Goal: Information Seeking & Learning: Learn about a topic

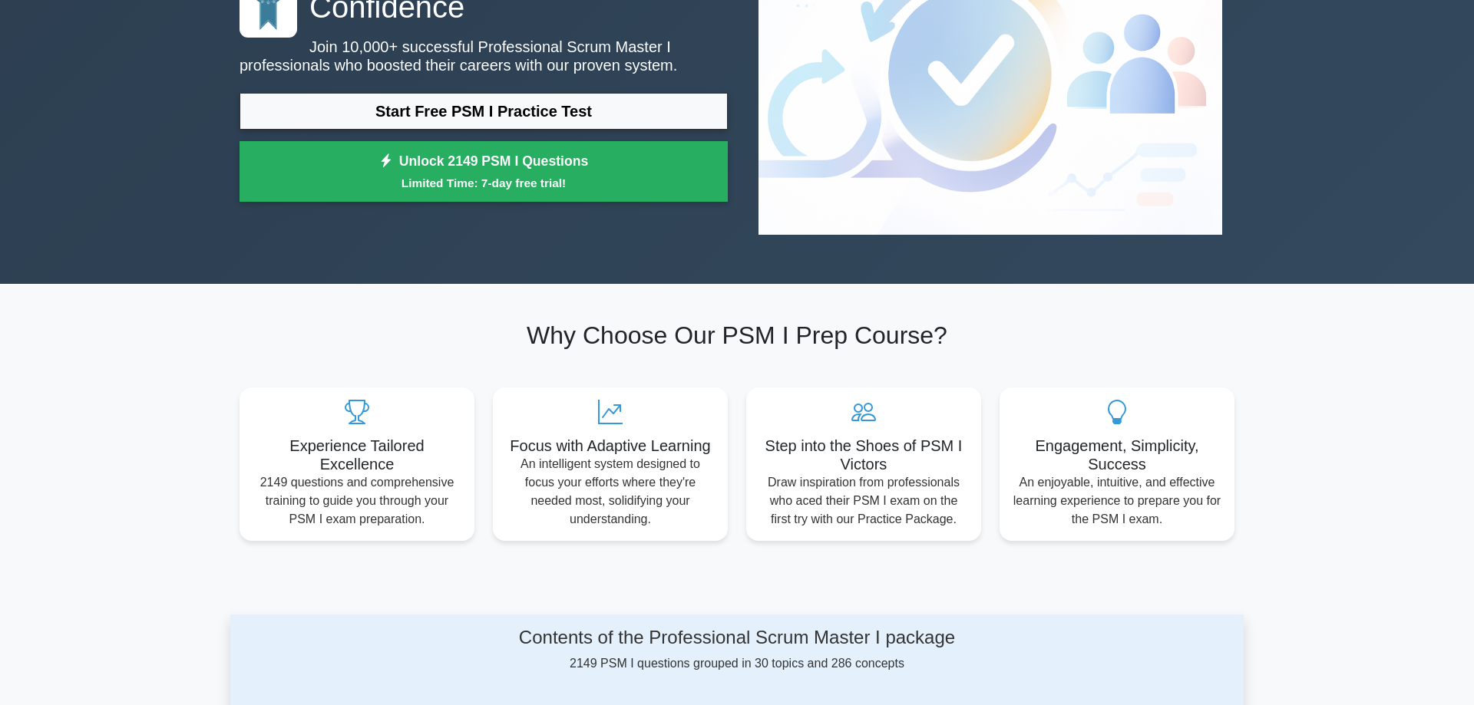
scroll to position [157, 0]
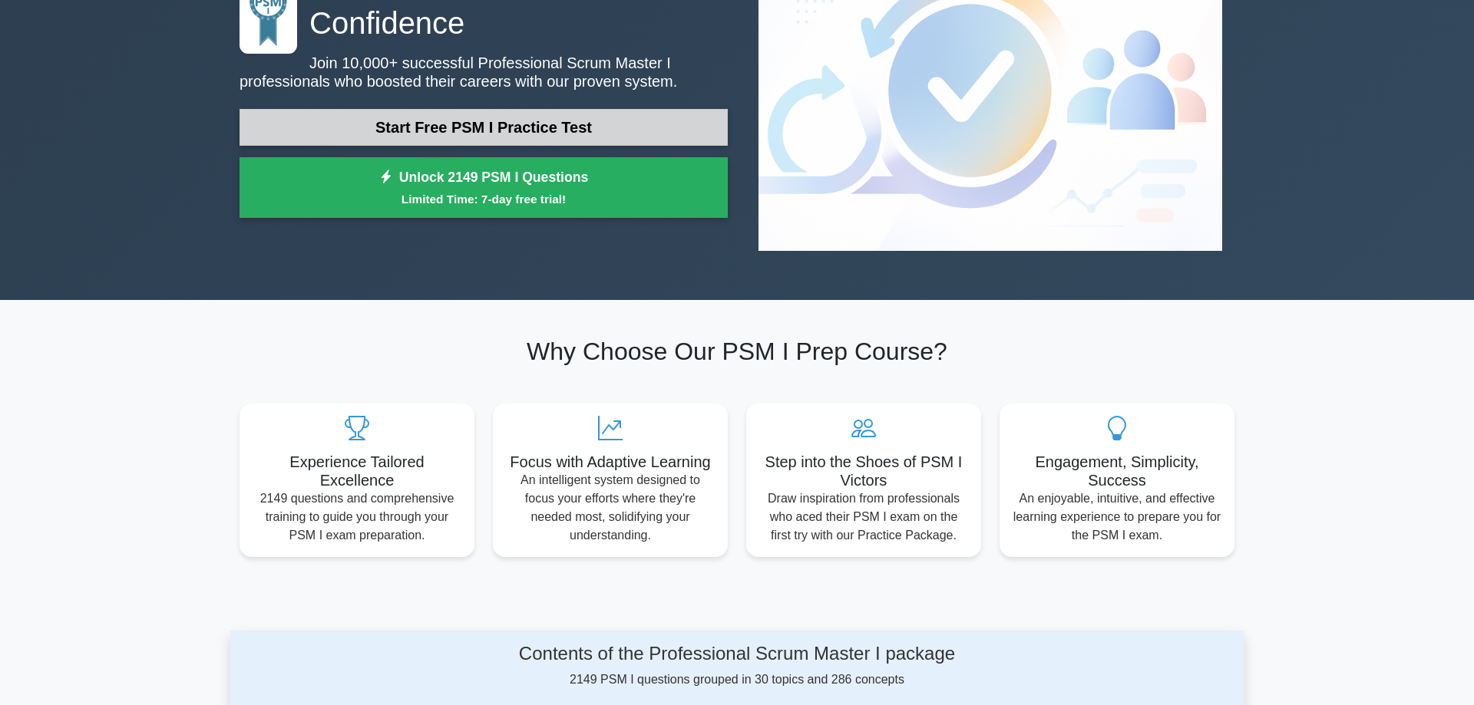
click at [580, 109] on link "Start Free PSM I Practice Test" at bounding box center [483, 127] width 488 height 37
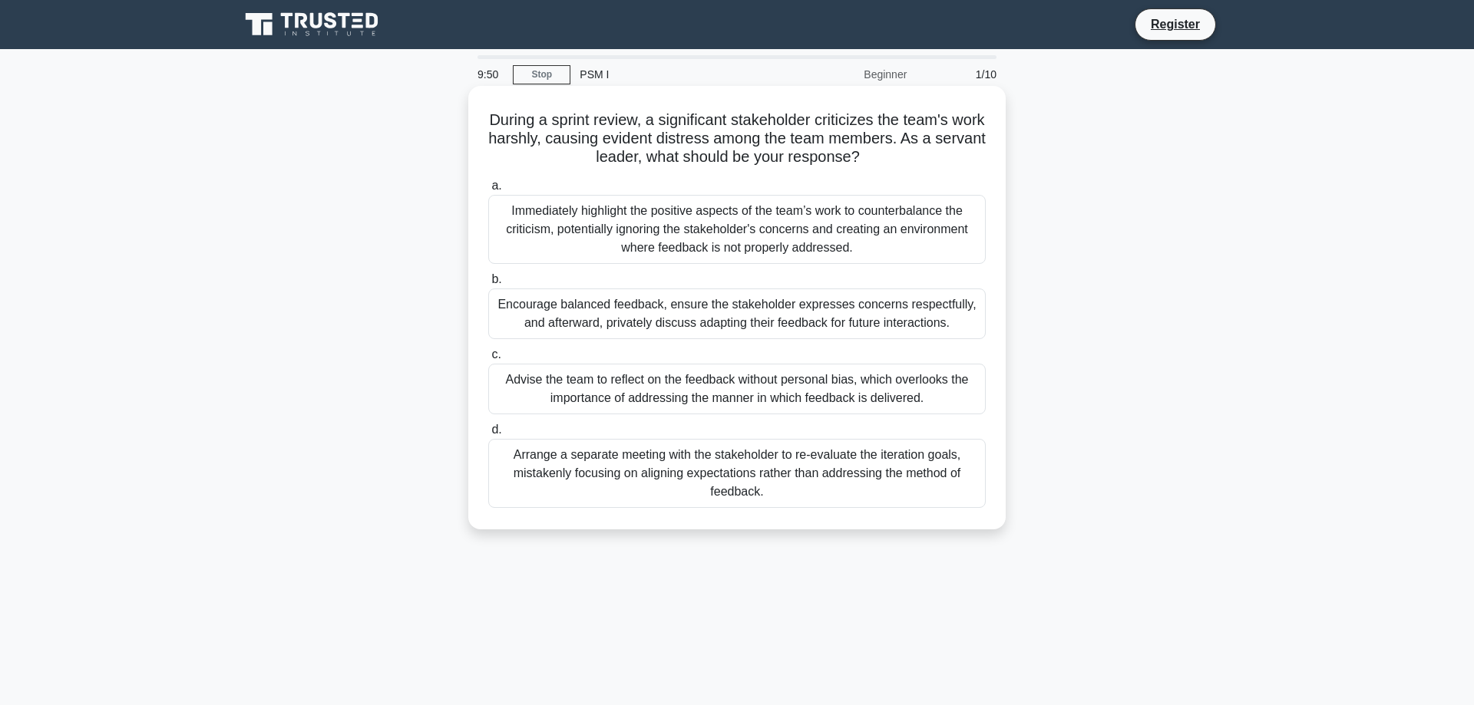
click at [788, 188] on label "a. Immediately highlight the positive aspects of the team’s work to counterbala…" at bounding box center [736, 220] width 497 height 87
click at [488, 188] on input "a. Immediately highlight the positive aspects of the team’s work to counterbala…" at bounding box center [488, 186] width 0 height 10
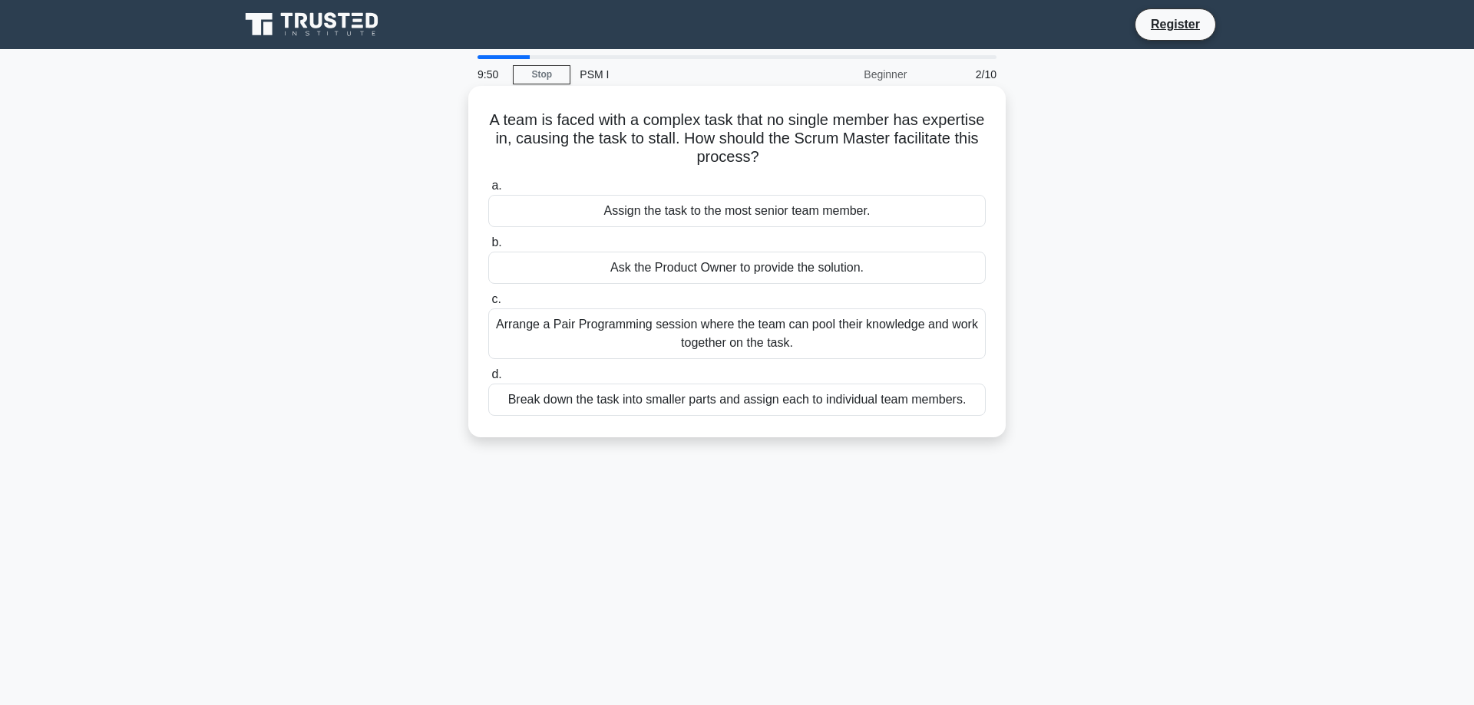
click at [759, 210] on div "Assign the task to the most senior team member." at bounding box center [736, 211] width 497 height 32
click at [488, 191] on input "a. Assign the task to the most senior team member." at bounding box center [488, 186] width 0 height 10
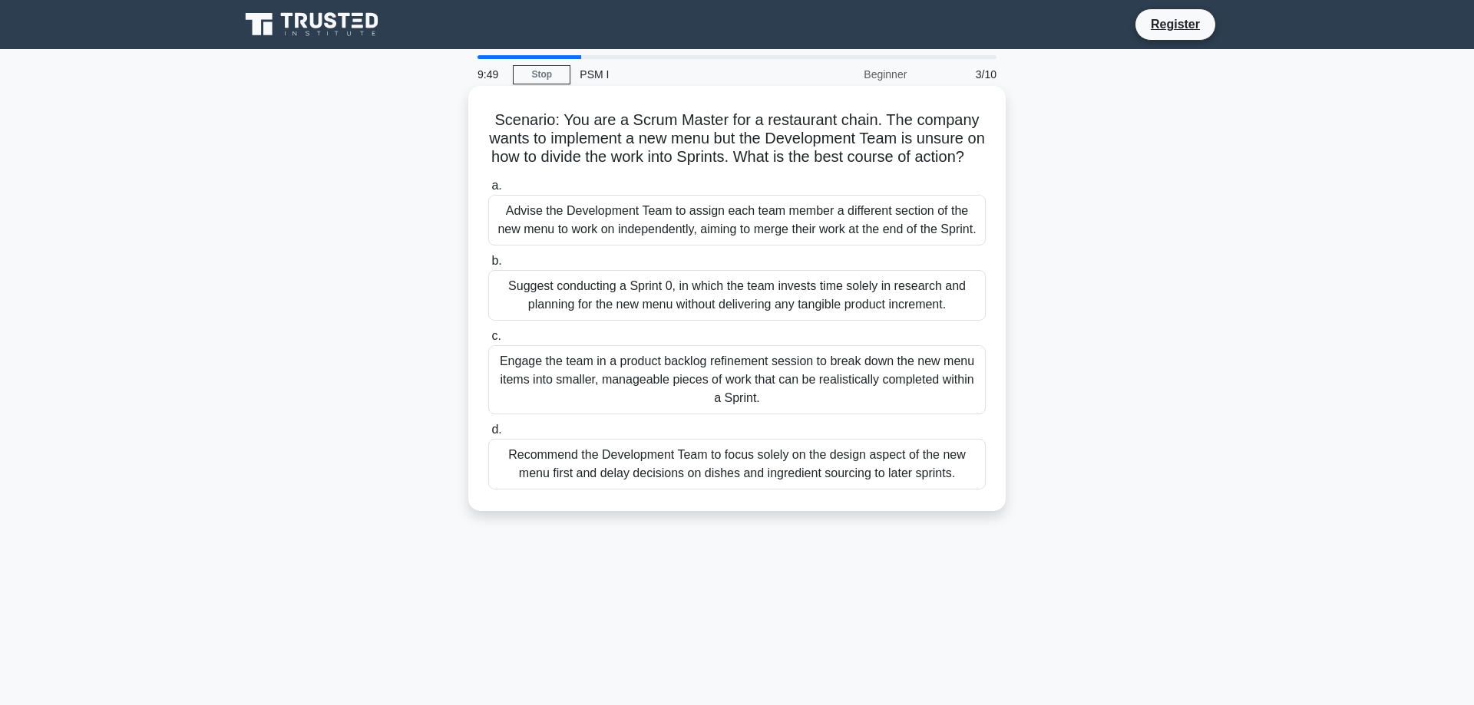
click at [771, 302] on div "Suggest conducting a Sprint 0, in which the team invests time solely in researc…" at bounding box center [736, 295] width 497 height 51
click at [488, 266] on input "b. Suggest conducting a Sprint 0, in which the team invests time solely in rese…" at bounding box center [488, 261] width 0 height 10
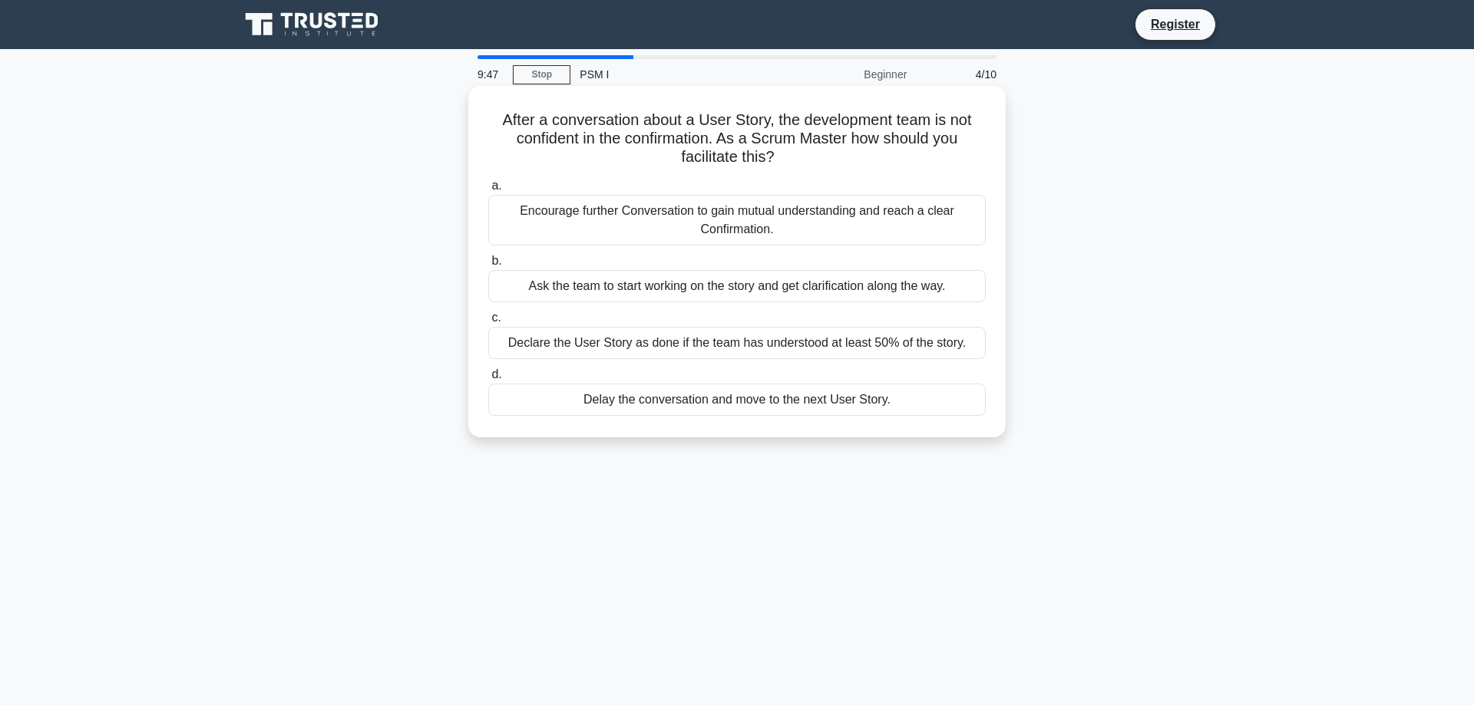
click at [789, 223] on div "Encourage further Conversation to gain mutual understanding and reach a clear C…" at bounding box center [736, 220] width 497 height 51
click at [488, 191] on input "a. Encourage further Conversation to gain mutual understanding and reach a clea…" at bounding box center [488, 186] width 0 height 10
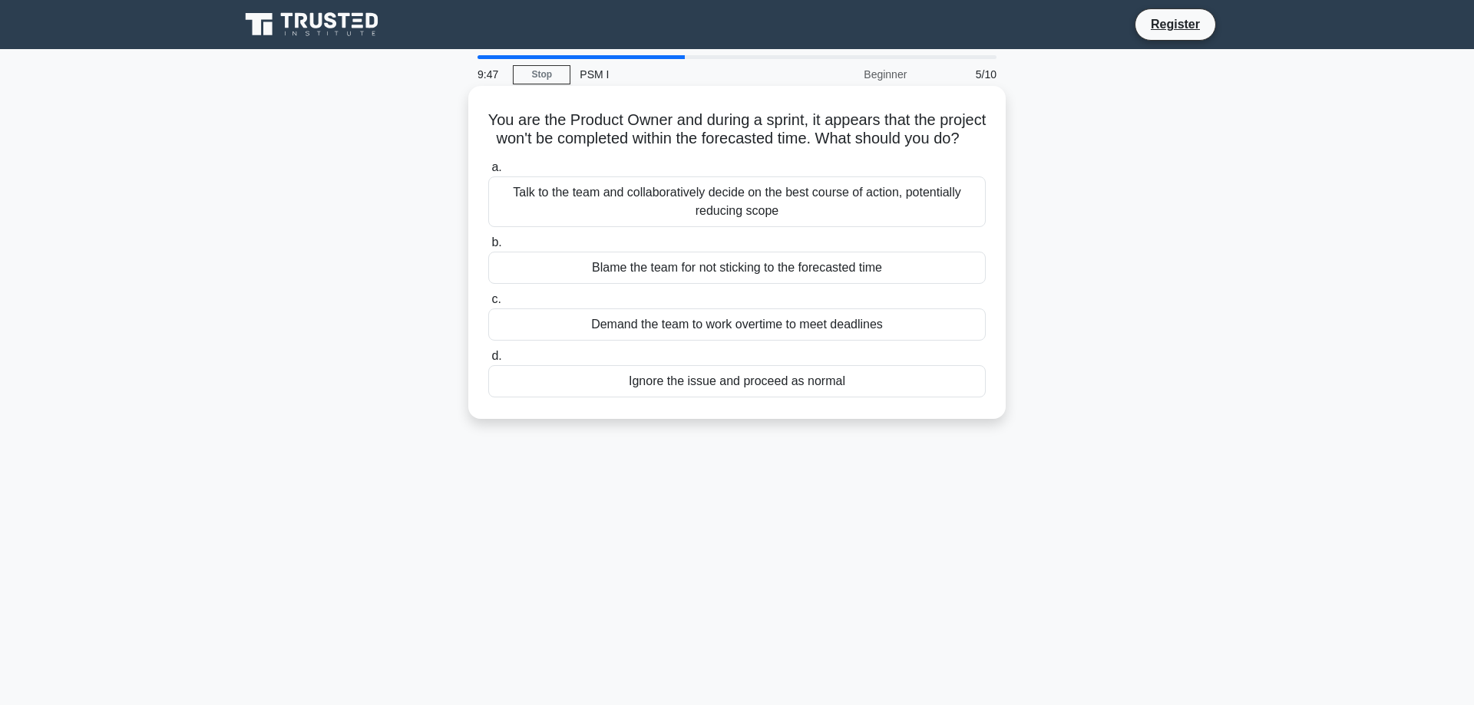
click at [793, 205] on div "Talk to the team and collaboratively decide on the best course of action, poten…" at bounding box center [736, 202] width 497 height 51
click at [488, 173] on input "a. Talk to the team and collaboratively decide on the best course of action, po…" at bounding box center [488, 168] width 0 height 10
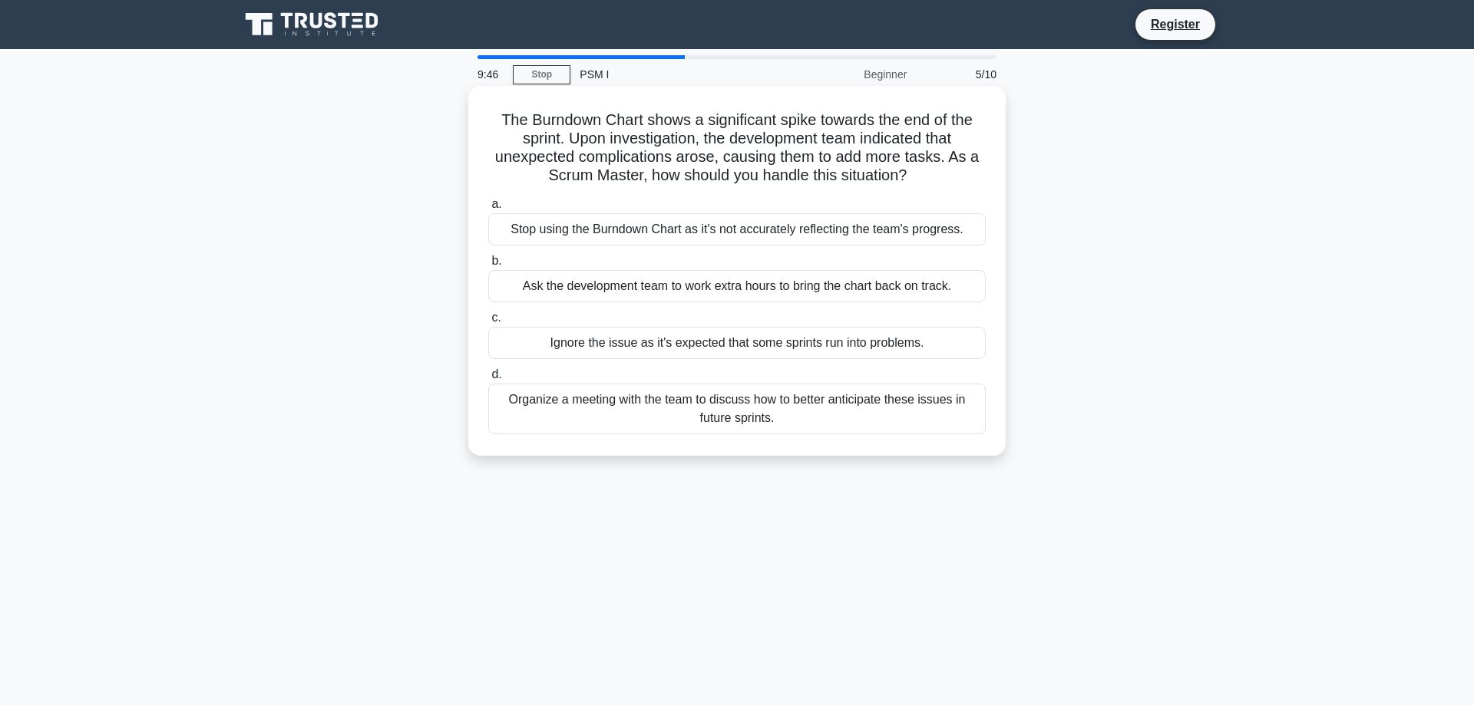
click at [793, 233] on div "Stop using the Burndown Chart as it's not accurately reflecting the team's prog…" at bounding box center [736, 229] width 497 height 32
click at [488, 210] on input "a. Stop using the Burndown Chart as it's not accurately reflecting the team's p…" at bounding box center [488, 205] width 0 height 10
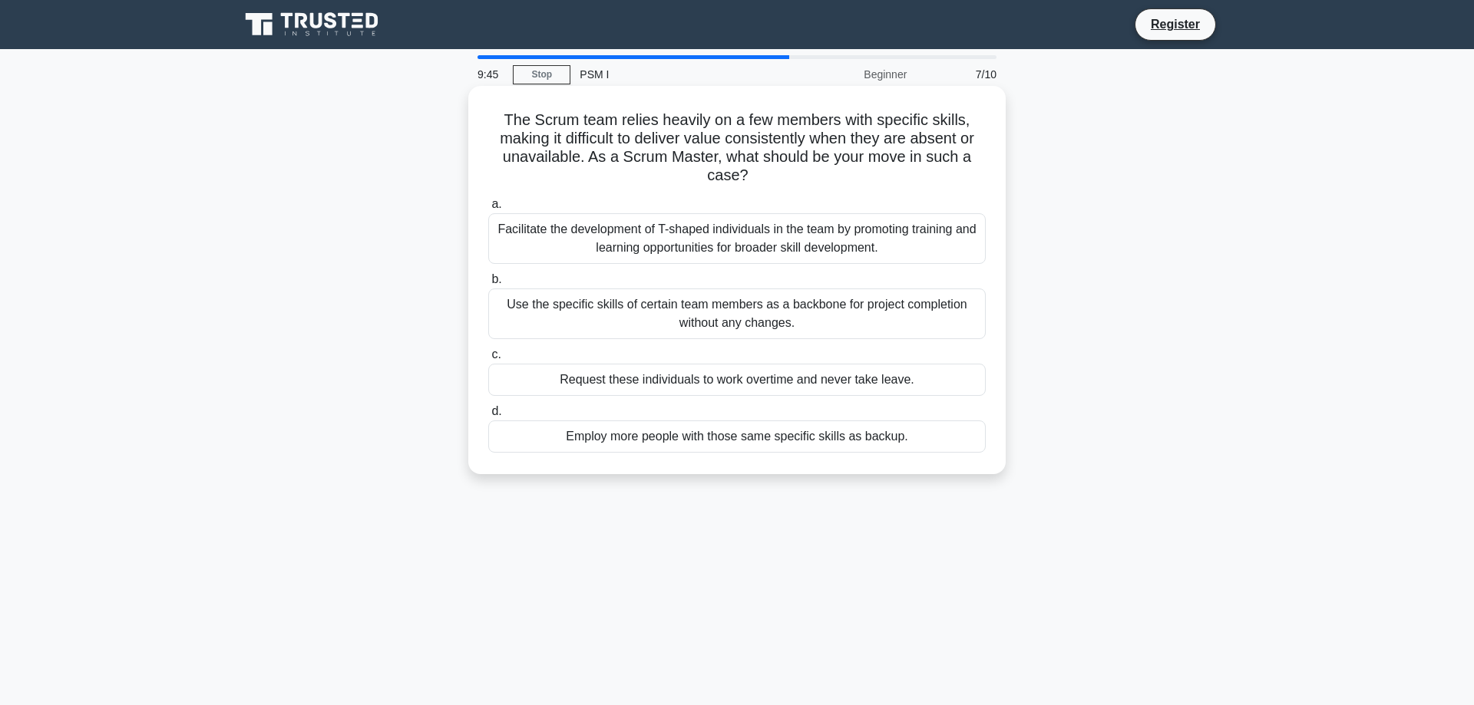
click at [778, 309] on div "Use the specific skills of certain team members as a backbone for project compl…" at bounding box center [736, 314] width 497 height 51
click at [488, 285] on input "b. Use the specific skills of certain team members as a backbone for project co…" at bounding box center [488, 280] width 0 height 10
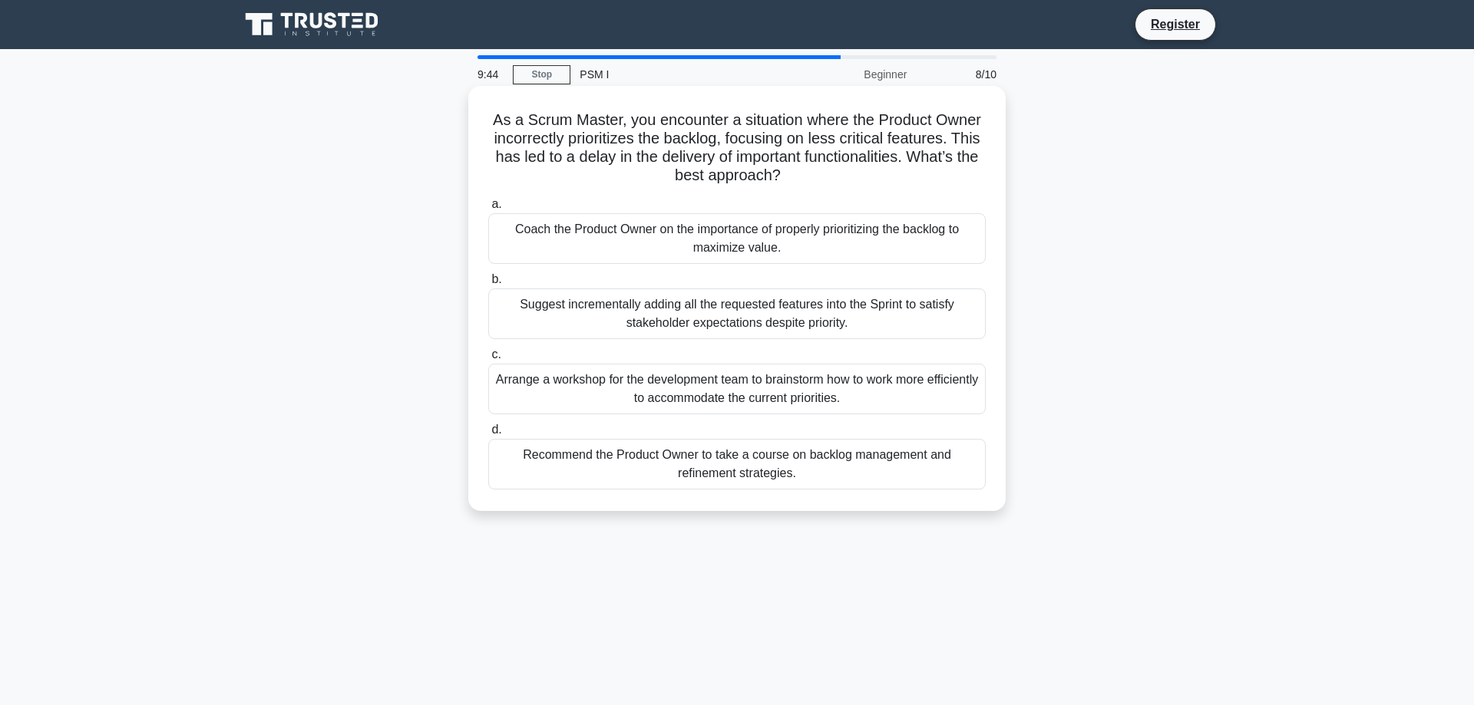
click at [785, 240] on div "Coach the Product Owner on the importance of properly prioritizing the backlog …" at bounding box center [736, 238] width 497 height 51
click at [488, 210] on input "a. Coach the Product Owner on the importance of properly prioritizing the backl…" at bounding box center [488, 205] width 0 height 10
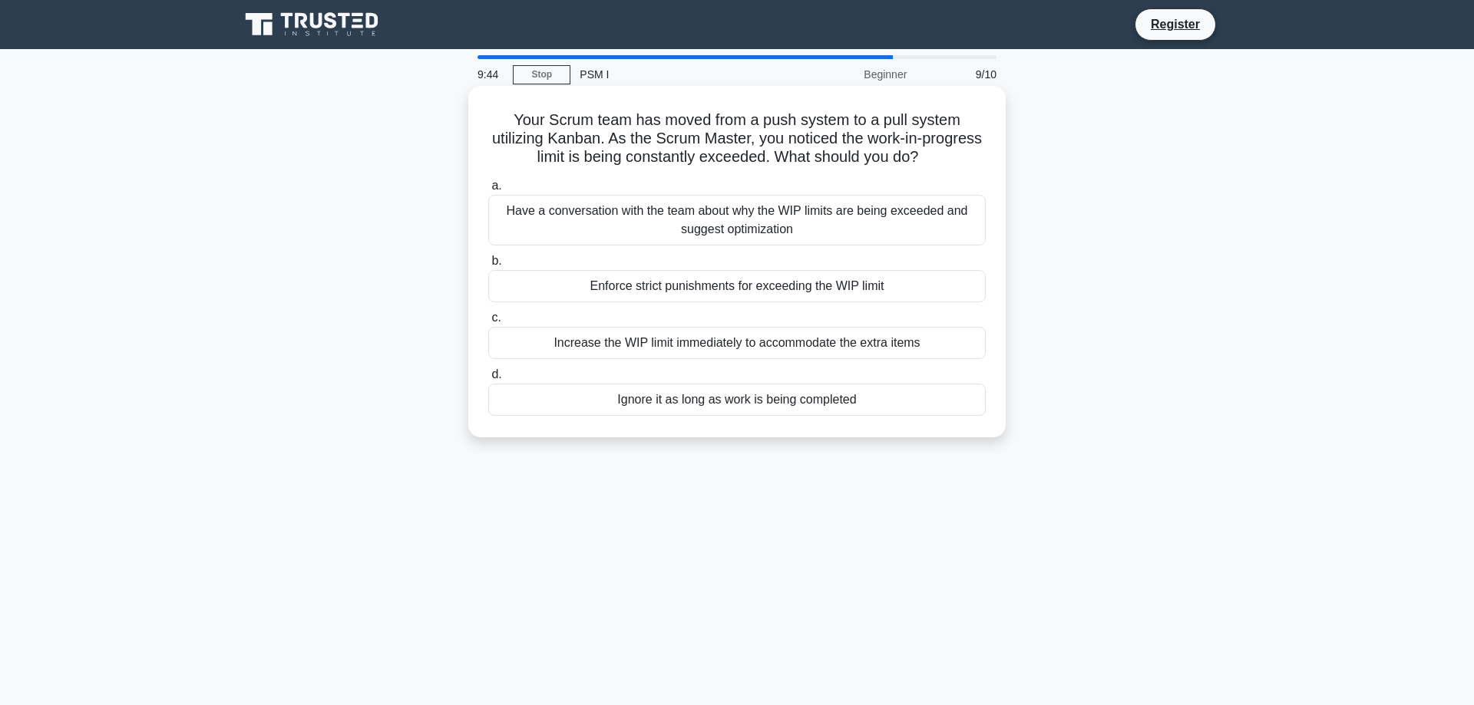
click at [781, 298] on div "Enforce strict punishments for exceeding the WIP limit" at bounding box center [736, 286] width 497 height 32
click at [488, 266] on input "b. Enforce strict punishments for exceeding the WIP limit" at bounding box center [488, 261] width 0 height 10
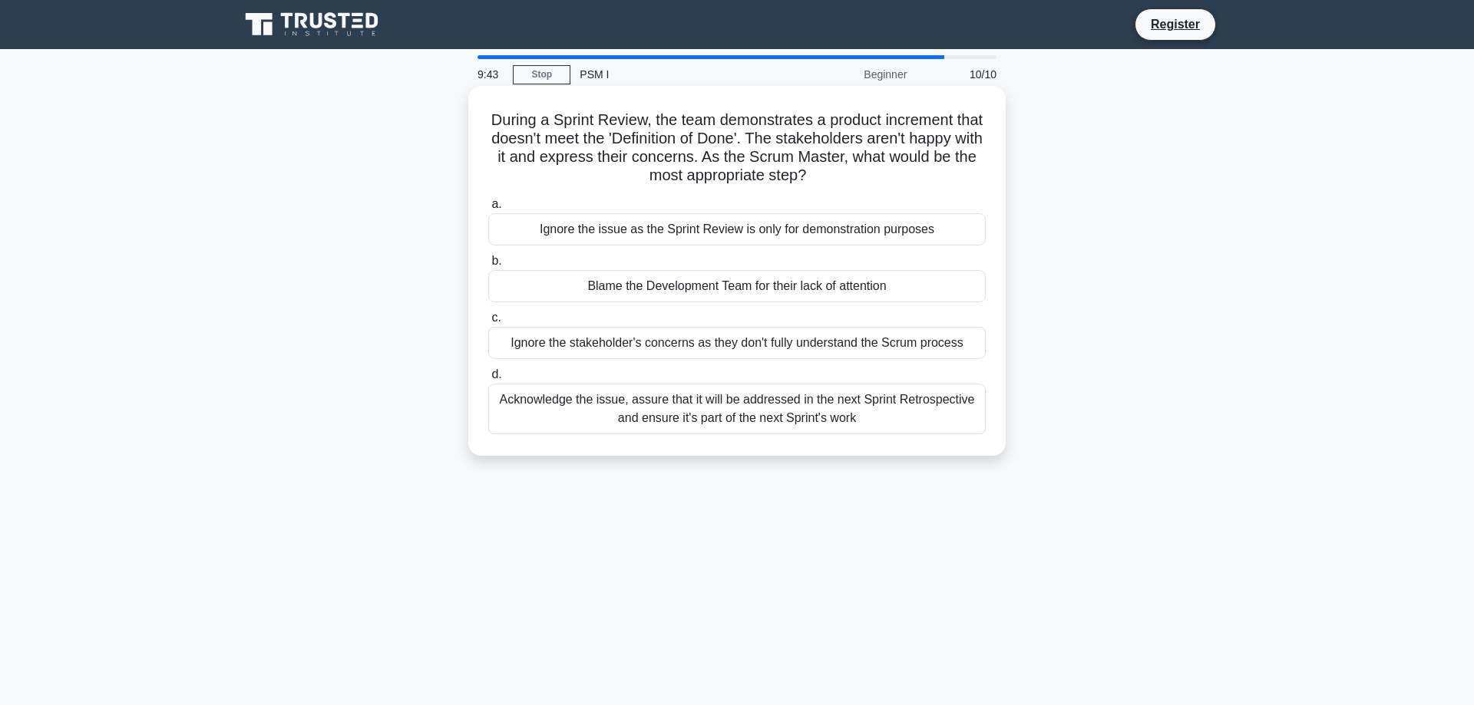
click at [760, 346] on div "Ignore the stakeholder's concerns as they don't fully understand the Scrum proc…" at bounding box center [736, 343] width 497 height 32
click at [488, 323] on input "c. Ignore the stakeholder's concerns as they don't fully understand the Scrum p…" at bounding box center [488, 318] width 0 height 10
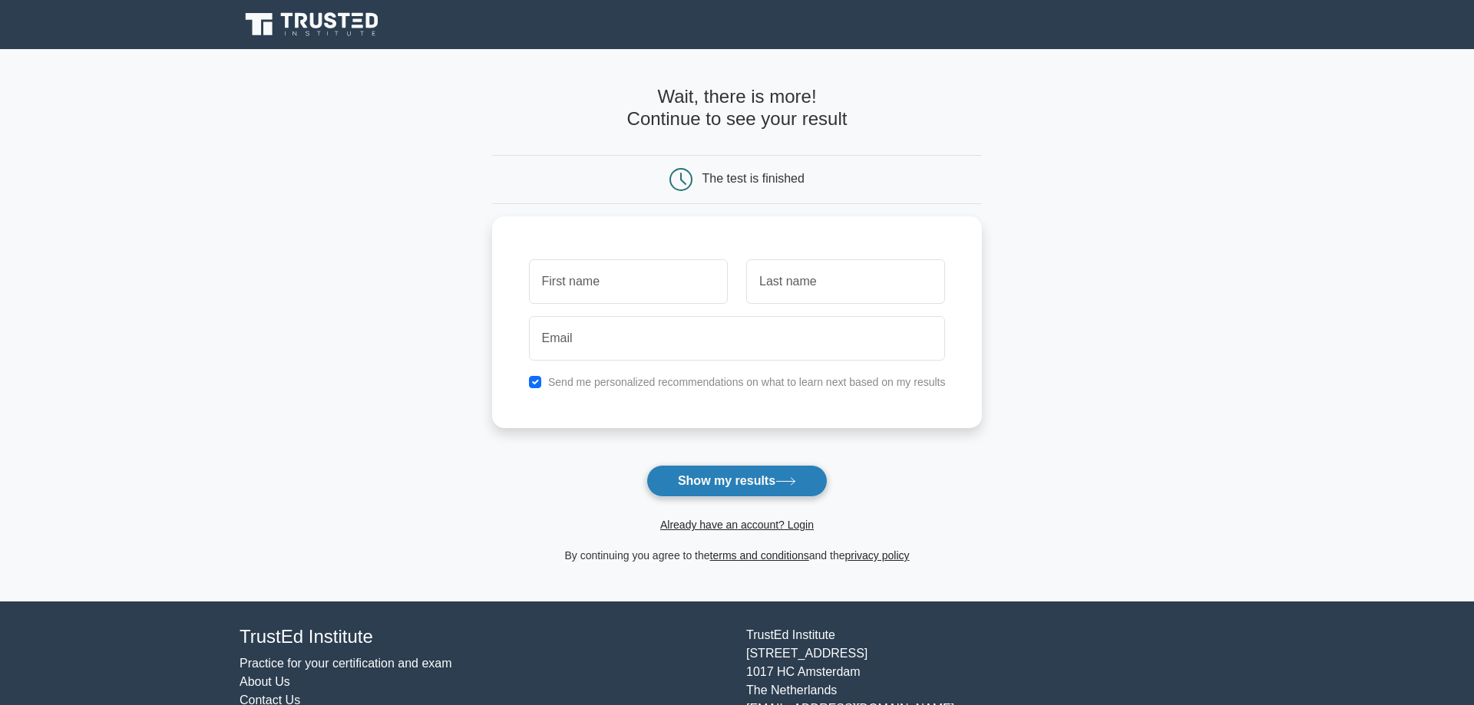
click at [772, 467] on button "Show my results" at bounding box center [736, 481] width 181 height 32
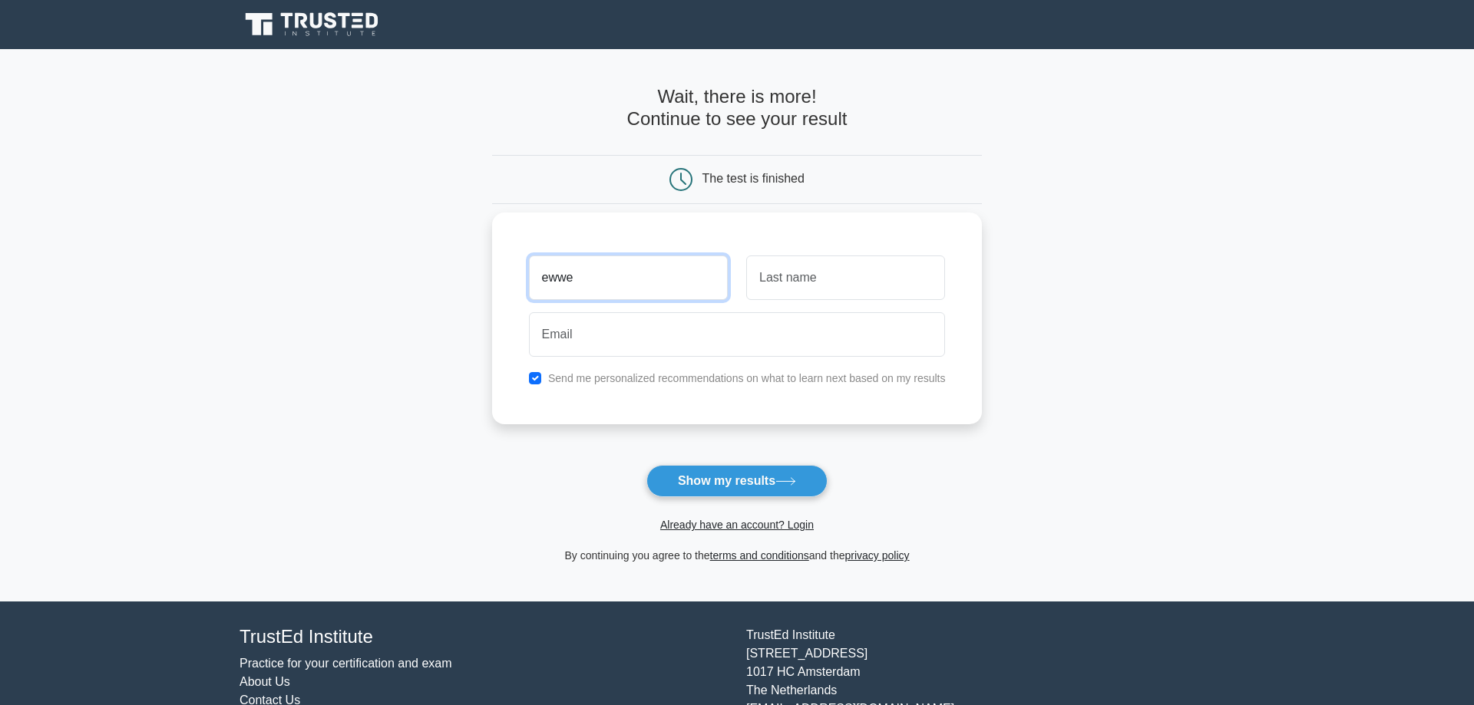
type input "ewwe"
click at [811, 289] on input "text" at bounding box center [845, 278] width 199 height 45
type input "efwef"
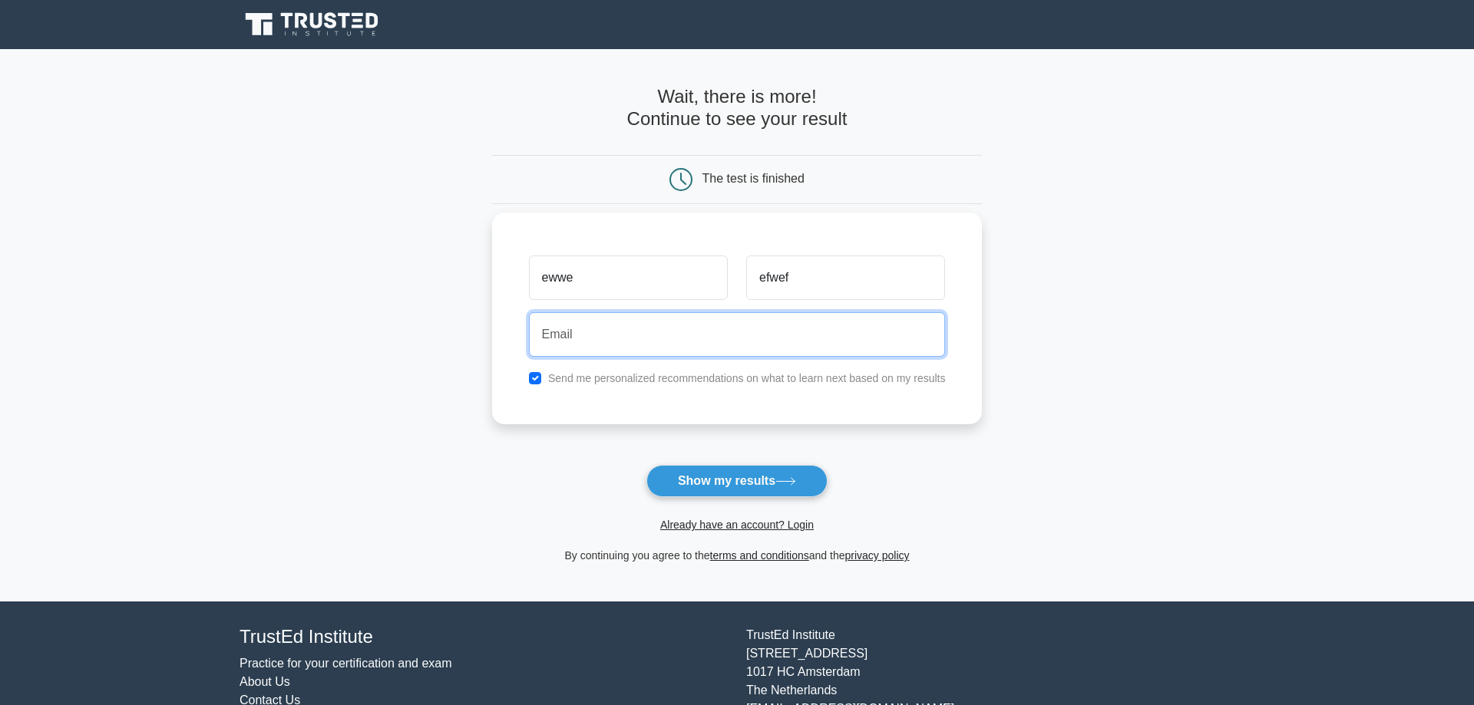
click at [769, 339] on input "email" at bounding box center [737, 334] width 417 height 45
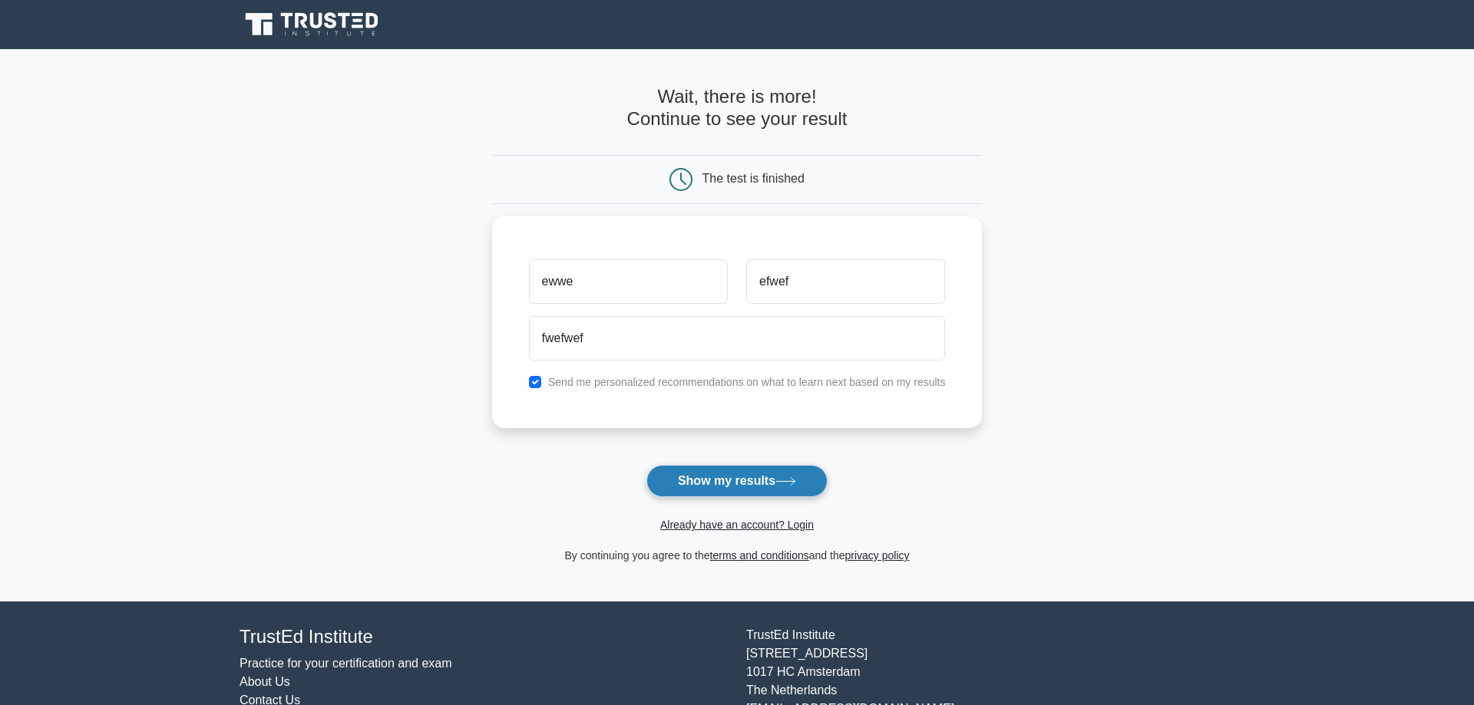
click at [765, 482] on button "Show my results" at bounding box center [736, 481] width 181 height 32
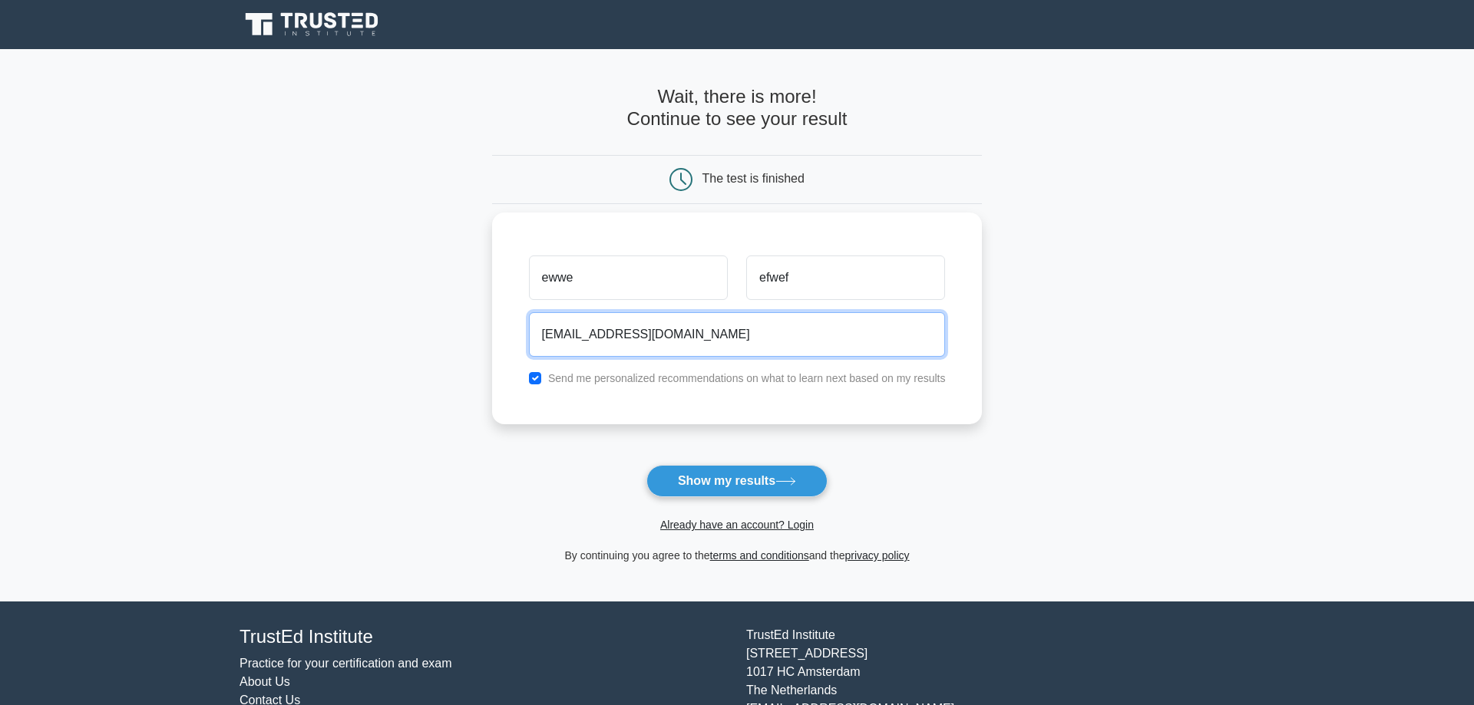
type input "[EMAIL_ADDRESS][DOMAIN_NAME]"
click at [646, 465] on button "Show my results" at bounding box center [736, 481] width 181 height 32
